Goal: Task Accomplishment & Management: Complete application form

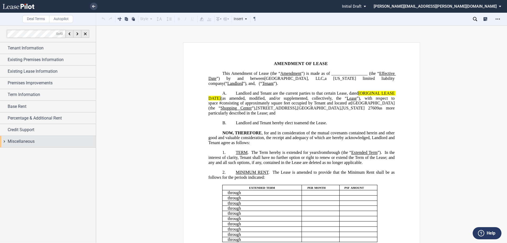
click at [16, 141] on span "Miscellaneous" at bounding box center [21, 141] width 27 height 6
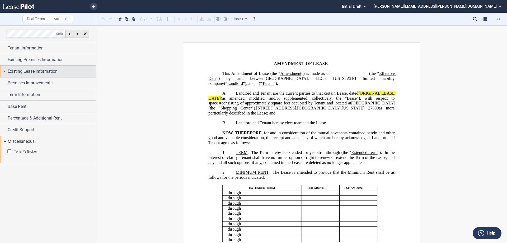
click at [21, 72] on span "Existing Lease Information" at bounding box center [33, 71] width 50 height 6
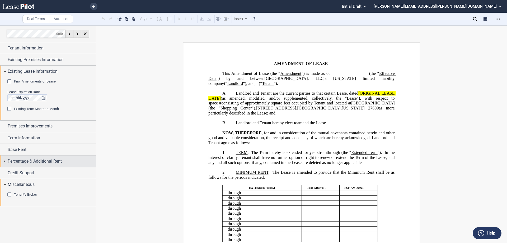
click at [31, 160] on span "Percentage & Additional Rent" at bounding box center [35, 161] width 54 height 6
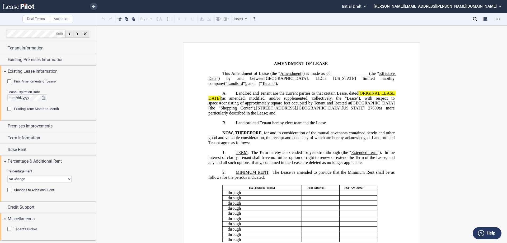
click at [21, 180] on select "No Change Add Percentage Rent Reset Breakpoint" at bounding box center [39, 178] width 64 height 7
select select "add"
click at [7, 175] on select "No Change Add Percentage Rent Reset Breakpoint" at bounding box center [39, 178] width 64 height 7
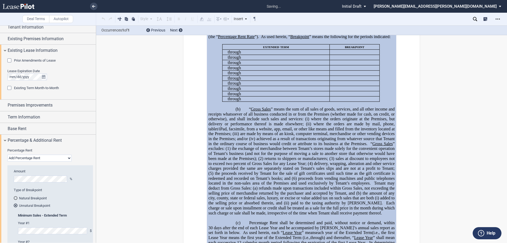
scroll to position [26, 0]
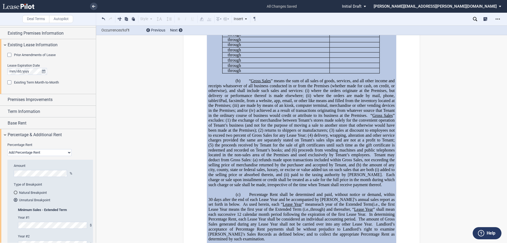
click at [24, 191] on md-radio-button "Natural Breakpoint" at bounding box center [52, 192] width 76 height 5
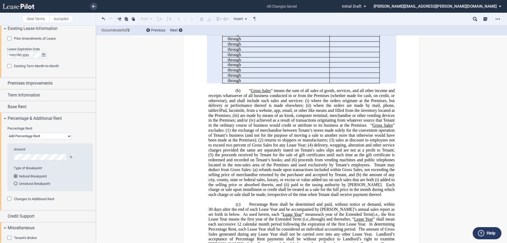
scroll to position [50, 0]
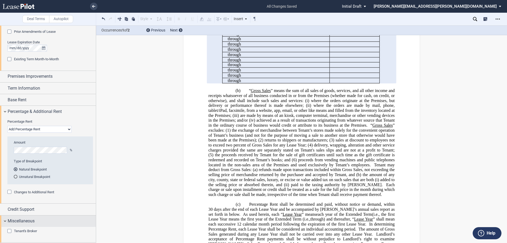
click at [22, 217] on div "Miscellaneous" at bounding box center [48, 220] width 96 height 11
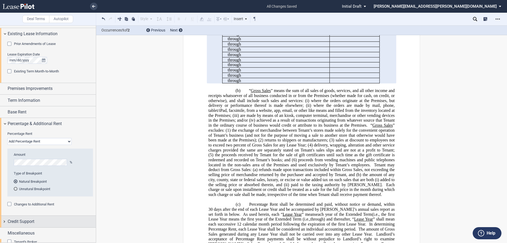
scroll to position [34, 0]
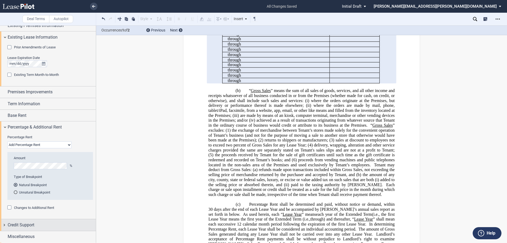
click at [21, 226] on span "Credit Support" at bounding box center [21, 225] width 27 height 6
click at [22, 232] on div "Existing Guarantor" at bounding box center [27, 234] width 27 height 5
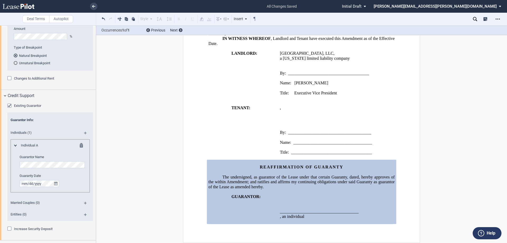
scroll to position [166, 0]
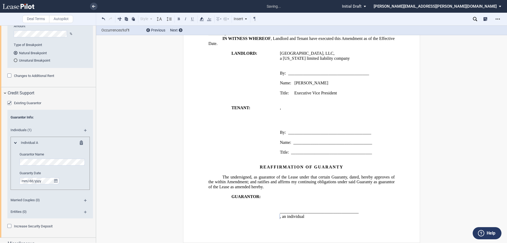
click at [0, 165] on html ".bocls-1{fill:#26354a;fill-rule:evenodd} Loading... × saving... Pending... Pend…" at bounding box center [253, 121] width 507 height 243
click at [85, 131] on md-icon at bounding box center [87, 132] width 7 height 6
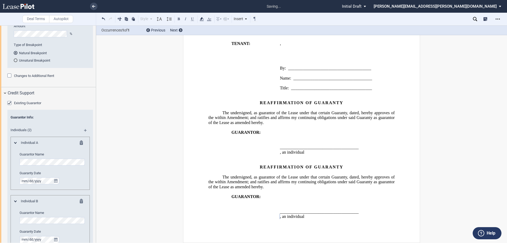
scroll to position [219, 0]
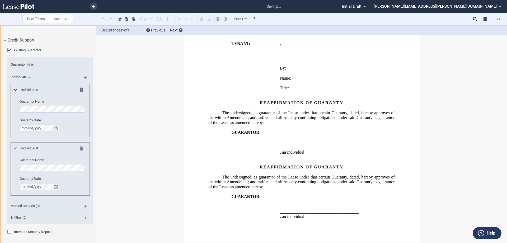
click at [258, 114] on span "The undersigned, as guarantor of the Lease under that certain Guaranty, dated" at bounding box center [290, 112] width 137 height 5
click at [229, 123] on span ", hereby approves of the within Amendment; and ratifies and affirms my continui…" at bounding box center [301, 117] width 187 height 15
click at [305, 152] on span ", an individual" at bounding box center [292, 152] width 25 height 5
click at [305, 215] on span ", an individual" at bounding box center [292, 216] width 25 height 5
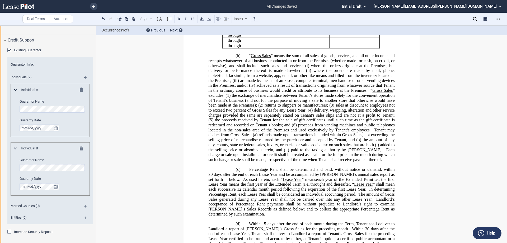
scroll to position [0, 0]
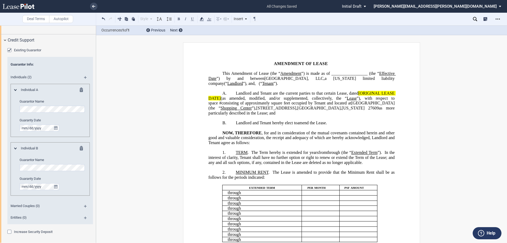
click at [262, 84] on span "(“" at bounding box center [260, 83] width 3 height 5
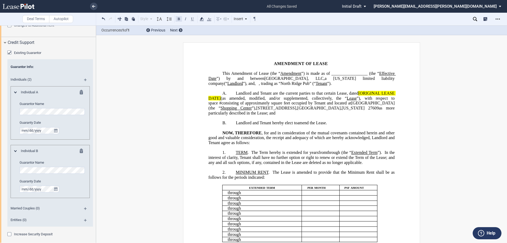
click at [179, 19] on button at bounding box center [179, 19] width 6 height 6
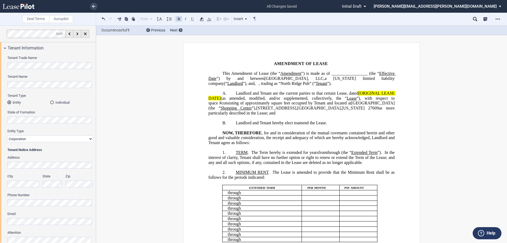
drag, startPoint x: 335, startPoint y: 98, endPoint x: 339, endPoint y: 100, distance: 4.3
click at [335, 96] on span "Landlord and Tenant are the current parties to that certain Lease, dated" at bounding box center [297, 93] width 123 height 5
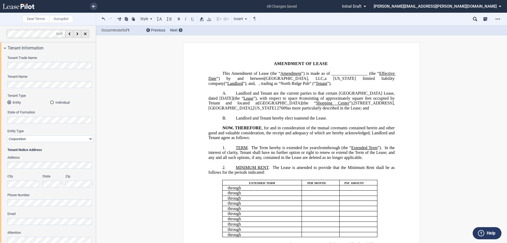
click at [298, 100] on span "”), with respect to space" at bounding box center [276, 98] width 44 height 5
click at [272, 105] on span "square feet occupied by Tenant and located at" at bounding box center [301, 101] width 187 height 10
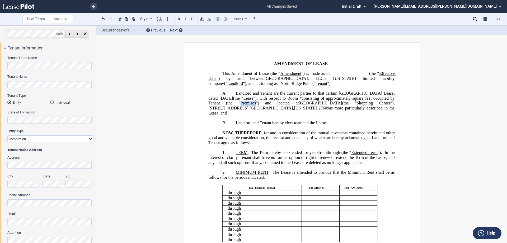
drag, startPoint x: 291, startPoint y: 108, endPoint x: 306, endPoint y: 108, distance: 15.1
click at [306, 105] on span "square feet occupied by Tenant (the “Premises”) and located at" at bounding box center [301, 101] width 187 height 10
click at [192, 17] on button at bounding box center [192, 19] width 6 height 6
click at [360, 72] on span "”) is made as of _________________ (the “" at bounding box center [341, 73] width 78 height 5
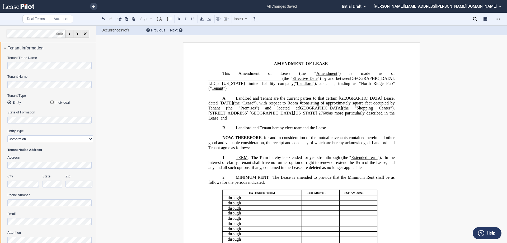
drag, startPoint x: 363, startPoint y: 77, endPoint x: 221, endPoint y: 38, distance: 148.0
click at [261, 82] on span "[GEOGRAPHIC_DATA], LLC" at bounding box center [301, 81] width 187 height 10
click at [178, 17] on button at bounding box center [179, 19] width 6 height 6
click at [298, 84] on span "(“" at bounding box center [295, 83] width 3 height 5
click at [355, 87] on span ", trading as “North Ridge Pub” (“" at bounding box center [301, 86] width 187 height 10
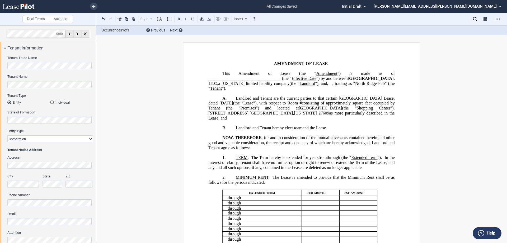
click at [250, 99] on span "Landlord and Tenant are the current parties to that certain [GEOGRAPHIC_DATA] L…" at bounding box center [301, 101] width 187 height 10
click at [234, 128] on p "B. Landlord and Tenant hereby elect to revive and amend the Lease." at bounding box center [301, 128] width 186 height 5
click at [257, 180] on span "MINIMUM RENT" at bounding box center [252, 177] width 33 height 5
click at [386, 182] on span "The Lease is amended to provide that the Minimum Rent shall be as follows for t…" at bounding box center [301, 180] width 187 height 10
drag, startPoint x: 364, startPoint y: 180, endPoint x: 215, endPoint y: 187, distance: 148.7
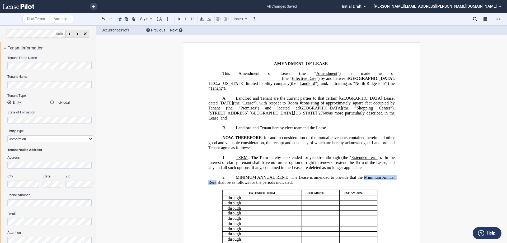
click at [215, 184] on span "The Lease is amended to provide that the Minimum Annual Rent shall be as follow…" at bounding box center [301, 180] width 187 height 10
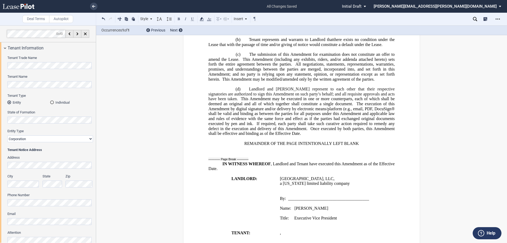
scroll to position [819, 0]
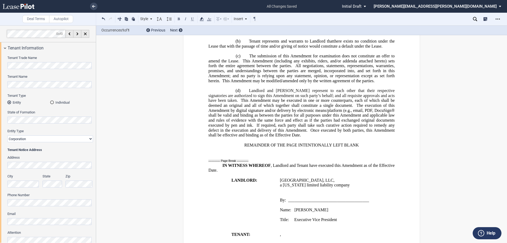
click at [238, 24] on span "., Minimum Rent shall have the same meaning as “" at bounding box center [279, 21] width 89 height 5
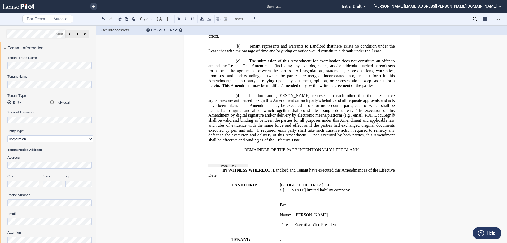
drag, startPoint x: 281, startPoint y: 74, endPoint x: 313, endPoint y: 81, distance: 32.8
click at [306, 24] on span "., Minimum Annual Rent Minimum Rent shall have the same meaning as “" at bounding box center [302, 21] width 132 height 5
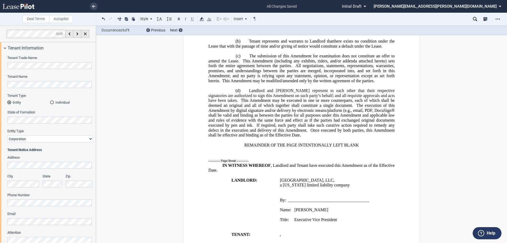
click at [362, 24] on span "” or “" at bounding box center [366, 21] width 11 height 5
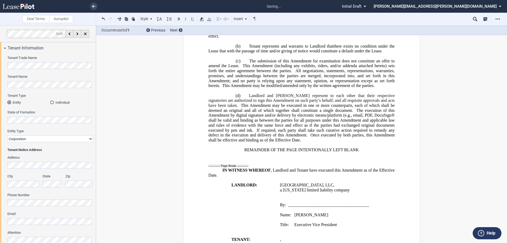
click at [362, 24] on span "Minimum Rent“," at bounding box center [377, 21] width 30 height 5
drag, startPoint x: 360, startPoint y: 76, endPoint x: 386, endPoint y: 75, distance: 25.4
click at [386, 24] on span "Minimum Rent“," at bounding box center [376, 21] width 29 height 5
click at [193, 19] on button at bounding box center [192, 19] width 6 height 6
click at [388, 24] on span "Minimum Rent “," at bounding box center [376, 21] width 29 height 5
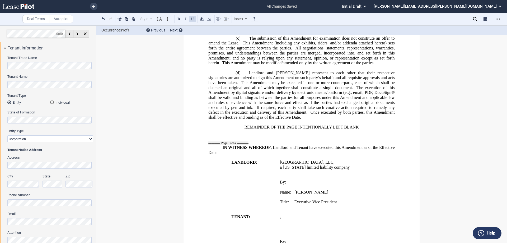
scroll to position [872, 0]
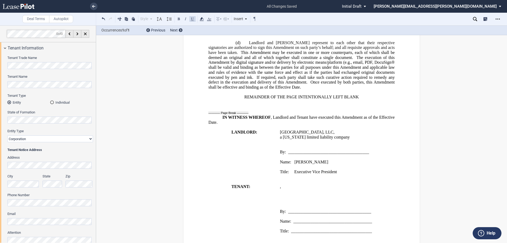
click at [241, 100] on p "REMAINDER OF THE PAGE INTENTIONALLY LEFT BLANK" at bounding box center [301, 97] width 186 height 5
click at [357, 99] on span "[REMAINDER OF THE PAGE INTENTIONALLY LEFT BLANK" at bounding box center [302, 97] width 116 height 5
drag, startPoint x: 359, startPoint y: 152, endPoint x: 241, endPoint y: 150, distance: 118.4
click at [241, 100] on p "[REMAINDER OF THE PAGE INTENTIONALLY LEFT BLANK]" at bounding box center [301, 97] width 186 height 5
click at [179, 16] on button at bounding box center [179, 19] width 6 height 6
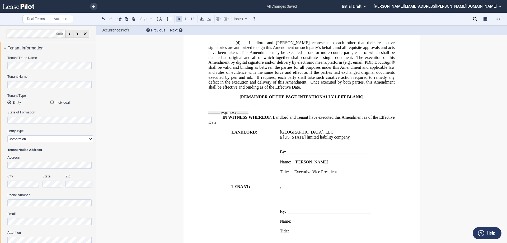
drag, startPoint x: 278, startPoint y: 184, endPoint x: 356, endPoint y: 186, distance: 78.0
click at [356, 179] on td "[GEOGRAPHIC_DATA], LLC , a [US_STATE] limited liability company ﻿ By: _________…" at bounding box center [337, 154] width 119 height 49
click at [180, 21] on button at bounding box center [179, 19] width 6 height 6
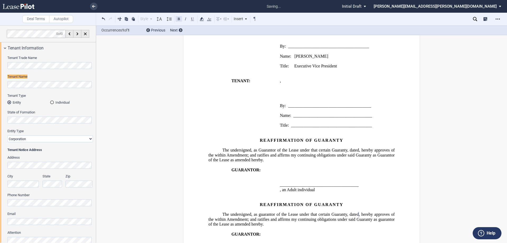
click at [179, 19] on button at bounding box center [179, 19] width 6 height 6
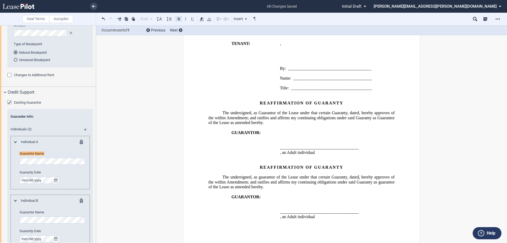
scroll to position [403, 0]
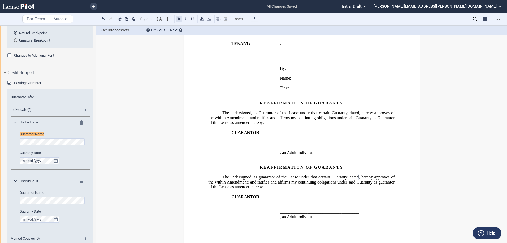
click at [180, 19] on button at bounding box center [179, 19] width 6 height 6
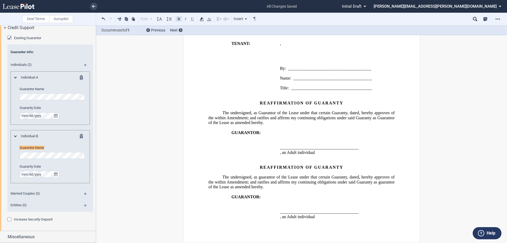
click at [177, 20] on button at bounding box center [179, 19] width 6 height 6
click at [258, 177] on span "The undersigned, as guarantor of the Lease under that certain Guaranty, dated" at bounding box center [290, 177] width 137 height 5
click at [230, 186] on span ", hereby approves of the within Amendment; and ratifies and affirms my continui…" at bounding box center [301, 182] width 187 height 15
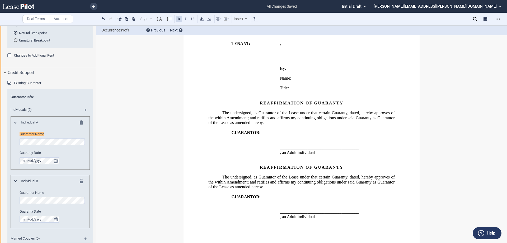
click at [0, 198] on html ".bocls-1{fill:#26354a;fill-rule:evenodd} Loading... × all changes saved Pending…" at bounding box center [253, 121] width 507 height 243
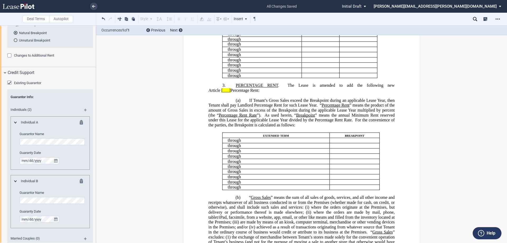
scroll to position [0, 0]
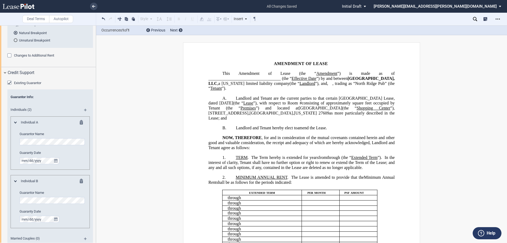
click at [233, 128] on p "B. Landlord and Tenant hereby elect to revive and amend the Lease." at bounding box center [301, 128] width 186 height 5
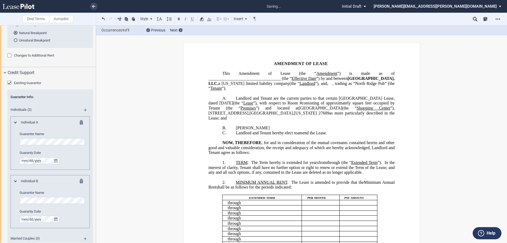
click at [236, 126] on span "[PERSON_NAME]" at bounding box center [253, 128] width 34 height 5
drag, startPoint x: 251, startPoint y: 127, endPoint x: 268, endPoint y: 128, distance: 17.5
click at [268, 128] on span "[PERSON_NAME], an Adult individual, and [PERSON_NAME]" at bounding box center [295, 128] width 112 height 5
click at [313, 127] on span "[PERSON_NAME] , an Adult individual, and [PERSON_NAME]" at bounding box center [300, 128] width 123 height 5
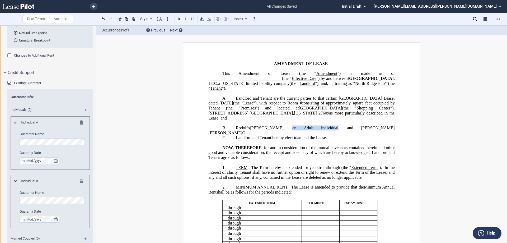
drag, startPoint x: 271, startPoint y: 126, endPoint x: 304, endPoint y: 126, distance: 32.2
click at [304, 126] on span "[PERSON_NAME] , an Adult individual, and [PERSON_NAME]" at bounding box center [301, 131] width 186 height 10
click at [358, 126] on p "B. ﻿R [PERSON_NAME] , an Adult individual , and [PERSON_NAME]" at bounding box center [301, 131] width 186 height 10
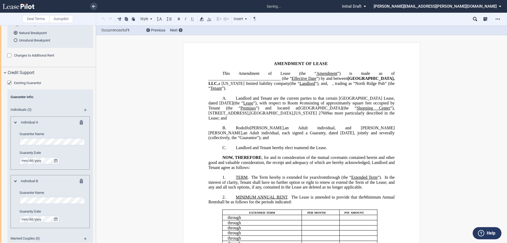
click at [235, 129] on span "﻿R [PERSON_NAME] , an Adult individual , and [PERSON_NAME], an Adult individual…" at bounding box center [301, 133] width 187 height 15
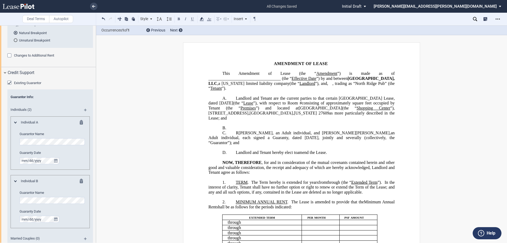
click at [234, 123] on p "﻿" at bounding box center [301, 122] width 186 height 5
click at [243, 126] on p "B. ﻿" at bounding box center [301, 128] width 186 height 5
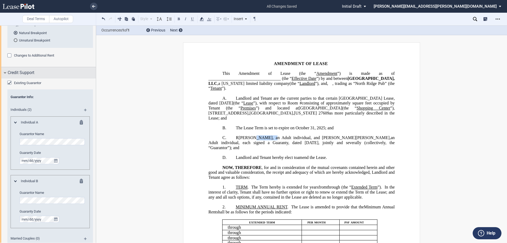
click at [25, 73] on span "Credit Support" at bounding box center [21, 72] width 27 height 6
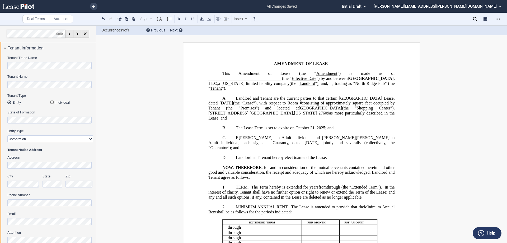
click at [0, 169] on html ".bocls-1{fill:#26354a;fill-rule:evenodd} Loading... × all changes saved Pending…" at bounding box center [253, 121] width 507 height 243
click at [76, 154] on div "Tenant Notice Address Address City State Zip Phone Number Email Attention" at bounding box center [50, 197] width 86 height 101
click at [18, 49] on span "Tenant Information" at bounding box center [26, 48] width 36 height 6
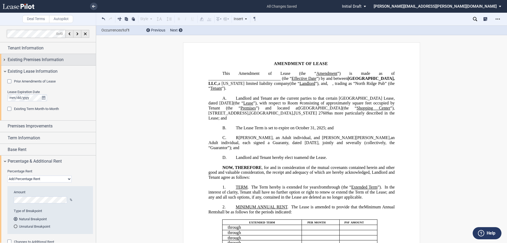
click at [25, 62] on span "Existing Premises Information" at bounding box center [36, 60] width 56 height 6
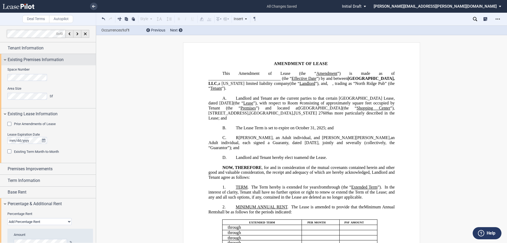
click at [25, 62] on span "Existing Premises Information" at bounding box center [36, 60] width 56 height 6
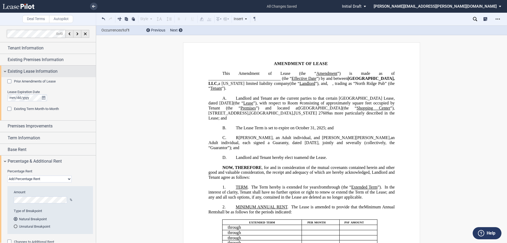
click at [21, 72] on span "Existing Lease Information" at bounding box center [33, 71] width 50 height 6
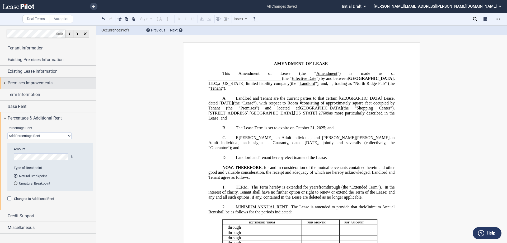
click at [21, 84] on span "Premises Improvements" at bounding box center [30, 83] width 45 height 6
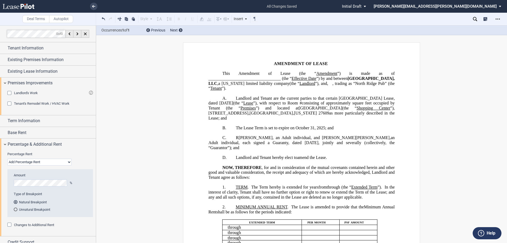
click at [27, 92] on span "Landlord's Work" at bounding box center [26, 93] width 24 height 4
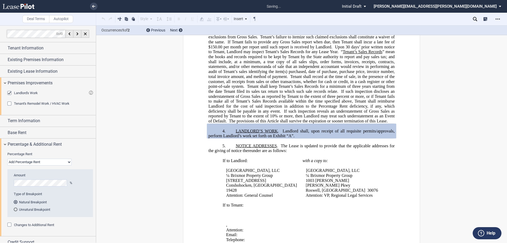
scroll to position [633, 0]
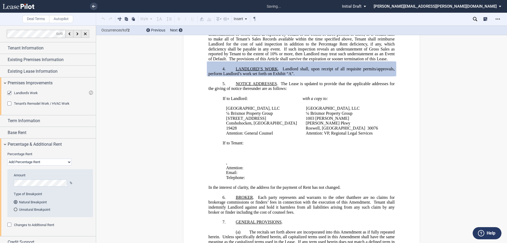
click at [27, 92] on span "Landlord's Work" at bounding box center [26, 93] width 24 height 4
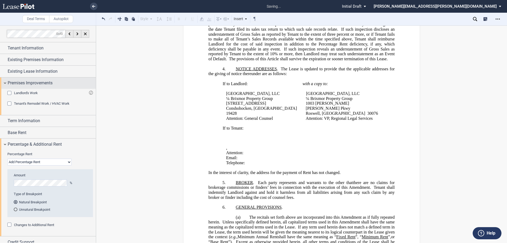
click at [26, 82] on span "Premises Improvements" at bounding box center [30, 83] width 45 height 6
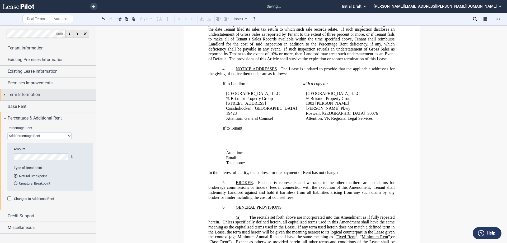
click at [26, 94] on span "Term Information" at bounding box center [24, 94] width 33 height 6
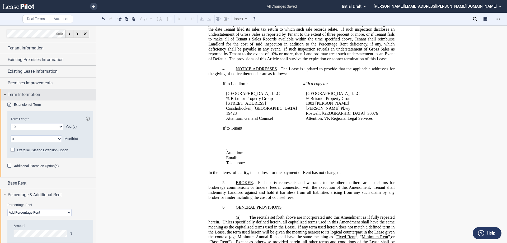
click at [38, 93] on span "Term Information" at bounding box center [24, 94] width 33 height 6
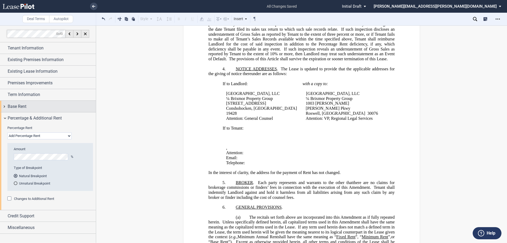
click at [28, 110] on div "Base Rent" at bounding box center [48, 106] width 96 height 11
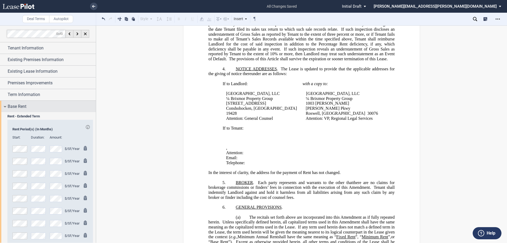
scroll to position [0, 0]
click at [22, 104] on span "Base Rent" at bounding box center [17, 106] width 19 height 6
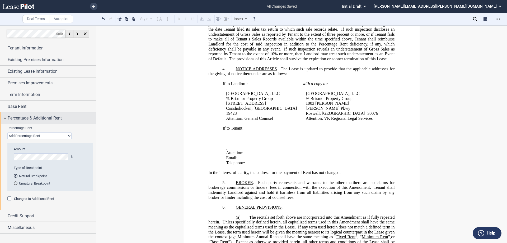
click at [21, 119] on span "Percentage & Additional Rent" at bounding box center [35, 118] width 54 height 6
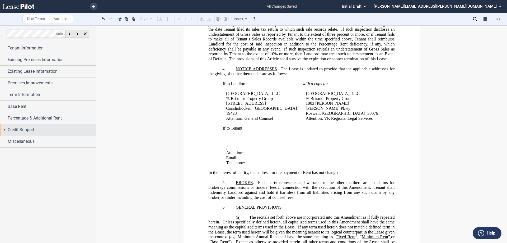
click at [19, 129] on span "Credit Support" at bounding box center [21, 130] width 27 height 6
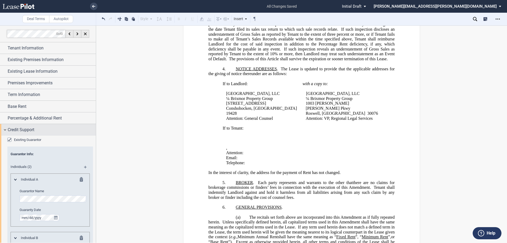
click at [19, 129] on span "Credit Support" at bounding box center [21, 130] width 27 height 6
click at [498, 21] on icon "Open Lease options menu" at bounding box center [498, 19] width 4 height 4
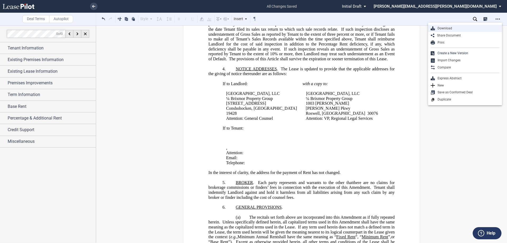
click at [455, 29] on div "Download" at bounding box center [467, 28] width 64 height 4
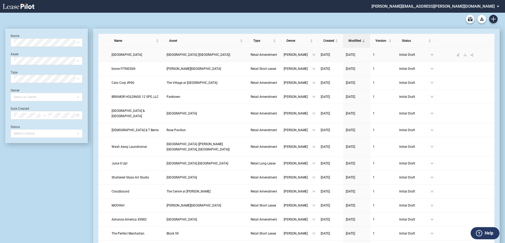
click at [124, 54] on span "North Ridge Pub" at bounding box center [127, 55] width 30 height 4
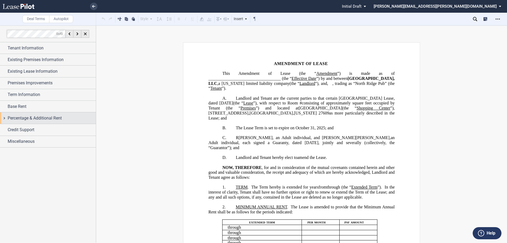
click at [21, 118] on span "Percentage & Additional Rent" at bounding box center [35, 118] width 54 height 6
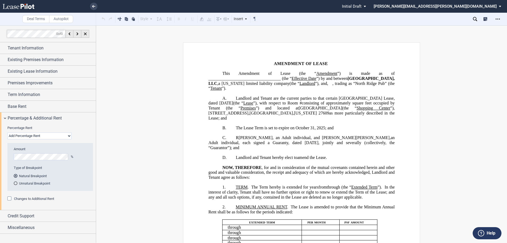
click at [16, 138] on select "No Change Add Percentage Rent Reset Breakpoint" at bounding box center [39, 135] width 64 height 7
click at [17, 137] on select "No Change Add Percentage Rent Reset Breakpoint" at bounding box center [39, 135] width 64 height 7
click at [39, 137] on select "No Change Add Percentage Rent Reset Breakpoint" at bounding box center [39, 135] width 64 height 7
select select "reset"
click at [7, 132] on select "No Change Add Percentage Rent Reset Breakpoint" at bounding box center [39, 135] width 64 height 7
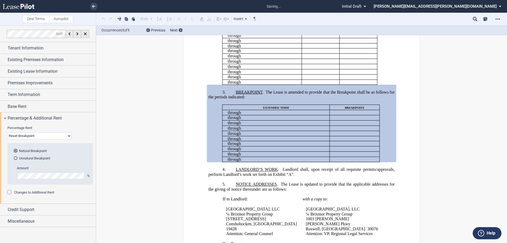
scroll to position [244, 0]
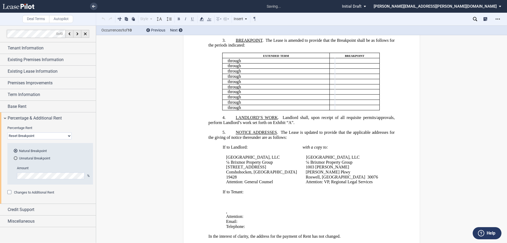
click at [151, 153] on div "!!CUSTOM_FOOTER_DISTANCE_0.1!! !!CUSTOM_FOOTER_START!! ﻿ !!CUSTOM_PAGE_NUMBER:T…" at bounding box center [301, 244] width 411 height 890
click at [500, 19] on use "Open Lease options menu" at bounding box center [498, 18] width 4 height 1
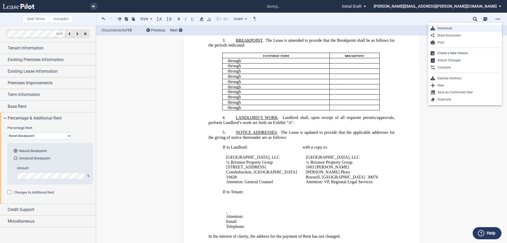
click at [448, 28] on div "Download" at bounding box center [467, 28] width 64 height 4
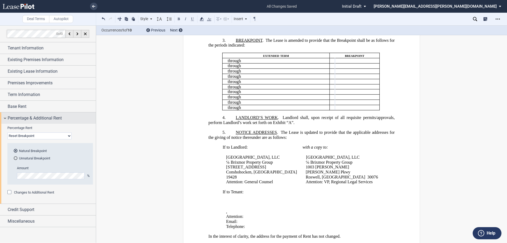
click at [21, 118] on span "Percentage & Additional Rent" at bounding box center [35, 118] width 54 height 6
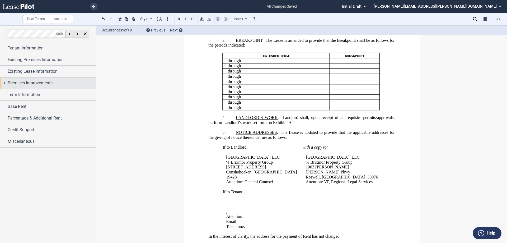
click at [25, 81] on span "Premises Improvements" at bounding box center [30, 83] width 45 height 6
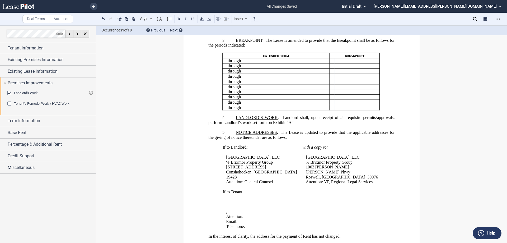
click at [24, 90] on div "Landlord's Work Landlord's Work Not Applicable In A Rent Deferral Tenant's Remo…" at bounding box center [48, 102] width 96 height 26
click at [24, 92] on span "Landlord's Work" at bounding box center [26, 93] width 24 height 4
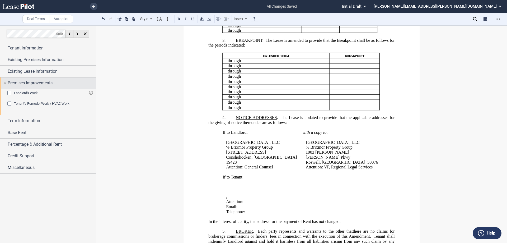
click at [30, 82] on span "Premises Improvements" at bounding box center [30, 83] width 45 height 6
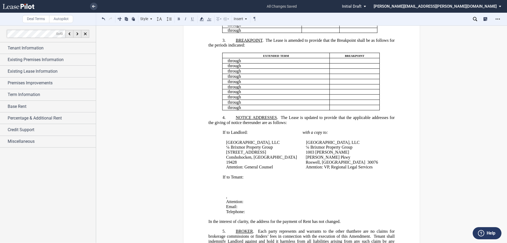
click at [497, 19] on icon "Open Lease options menu" at bounding box center [498, 19] width 4 height 4
click at [444, 26] on div "Download" at bounding box center [467, 28] width 64 height 4
